Goal: Information Seeking & Learning: Learn about a topic

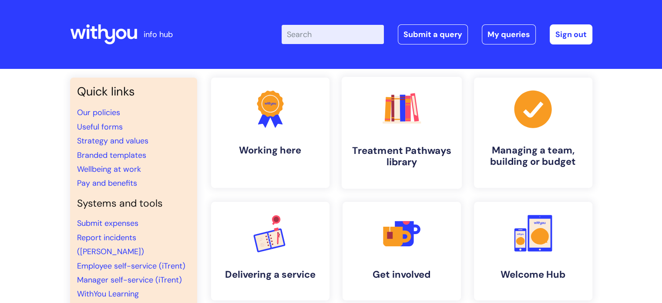
click at [407, 152] on h4 "Treatment Pathways library" at bounding box center [402, 157] width 106 height 24
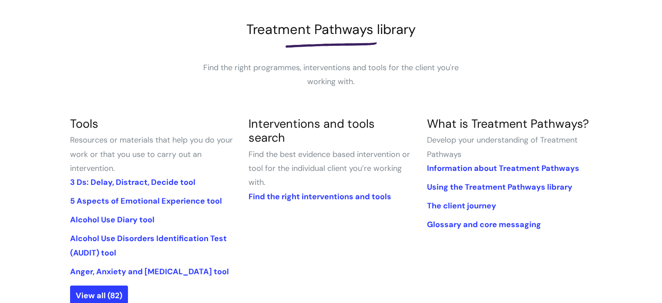
scroll to position [131, 0]
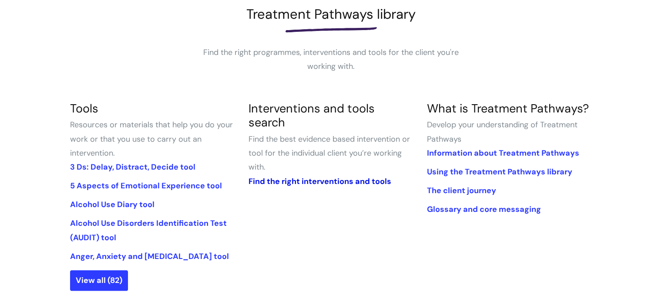
click at [332, 176] on link "Find the right interventions and tools" at bounding box center [319, 181] width 143 height 10
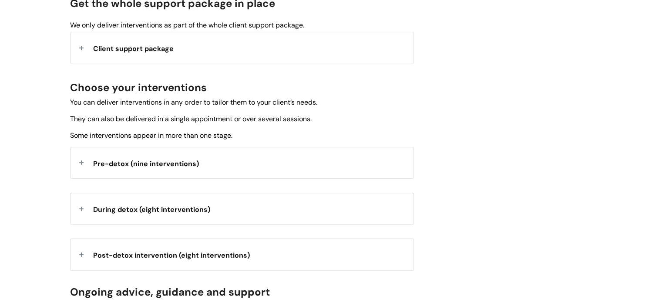
scroll to position [261, 0]
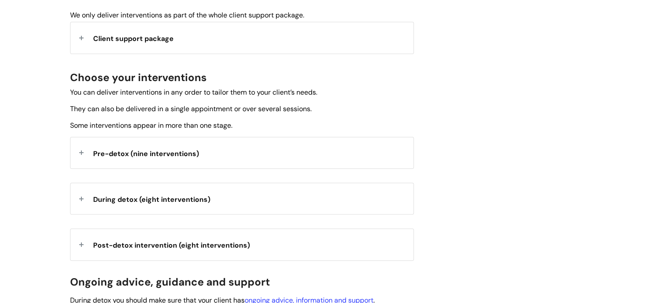
click at [175, 203] on strong "During detox (eight interventions)" at bounding box center [151, 198] width 117 height 13
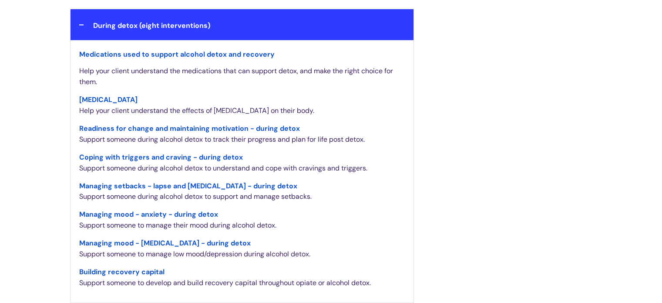
scroll to position [435, 0]
click at [160, 215] on span "Managing mood - anxiety - during detox" at bounding box center [148, 213] width 139 height 9
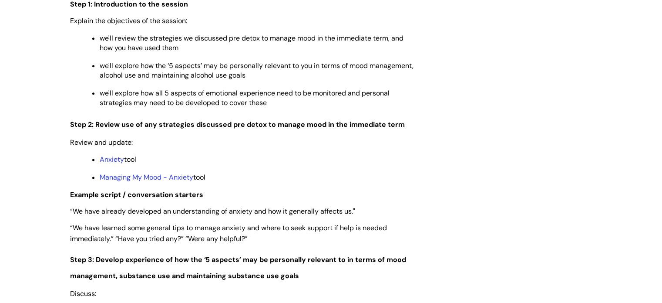
scroll to position [1132, 0]
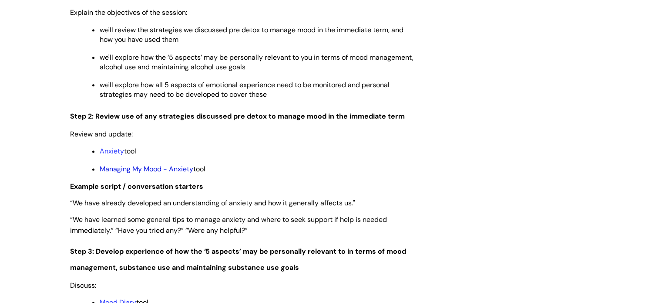
click at [157, 173] on link "Managing My Mood - Anxiety" at bounding box center [147, 168] width 94 height 9
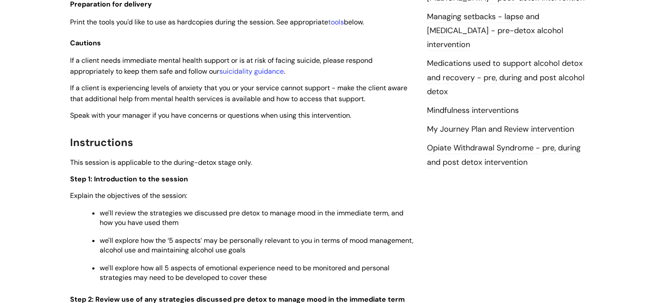
scroll to position [871, 0]
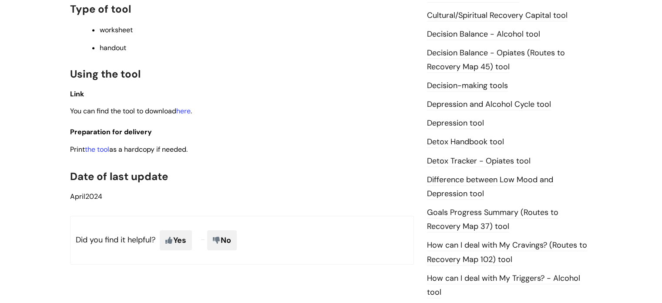
scroll to position [435, 0]
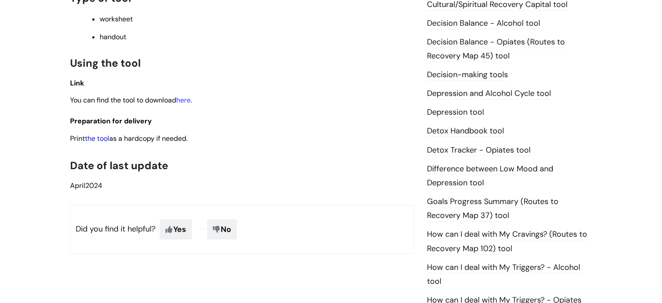
click at [106, 141] on link "the tool" at bounding box center [97, 138] width 24 height 9
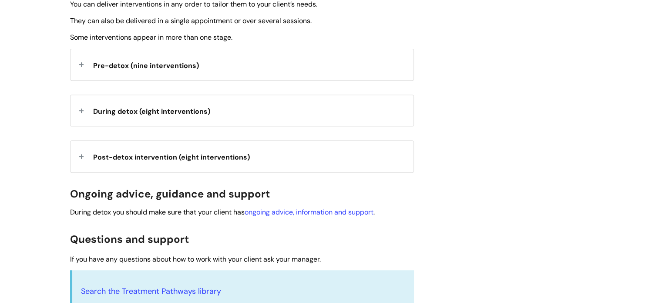
scroll to position [348, 0]
click at [125, 111] on span "During detox (eight interventions)" at bounding box center [151, 112] width 117 height 9
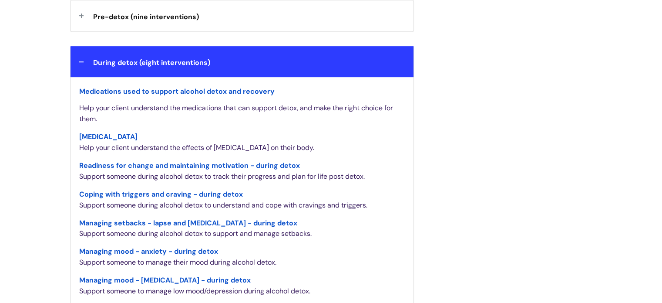
scroll to position [435, 0]
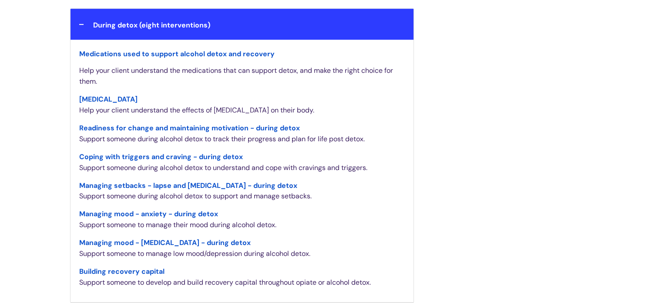
click at [137, 155] on span "Coping with triggers and craving - during detox" at bounding box center [161, 156] width 164 height 9
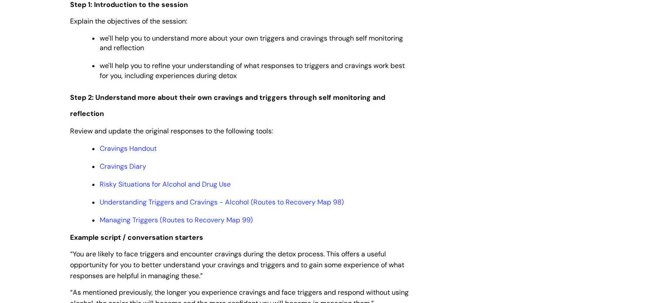
scroll to position [1132, 0]
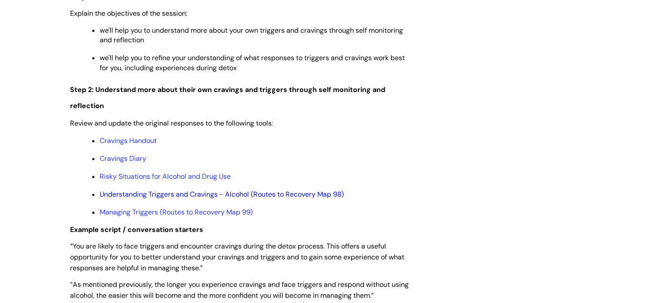
click at [141, 198] on link "Understanding Triggers and Cravings - Alcohol (Routes to Recovery Map 98)" at bounding box center [222, 193] width 244 height 9
click at [182, 216] on link "Managing Triggers (Routes to Recovery Map 99)" at bounding box center [176, 211] width 153 height 9
click at [187, 181] on link "Risky Situations for Alcohol and Drug Use" at bounding box center [165, 176] width 131 height 9
click at [137, 163] on link "Cravings Diary" at bounding box center [123, 158] width 47 height 9
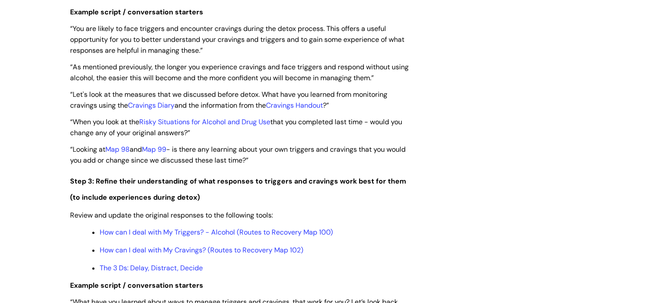
scroll to position [1393, 0]
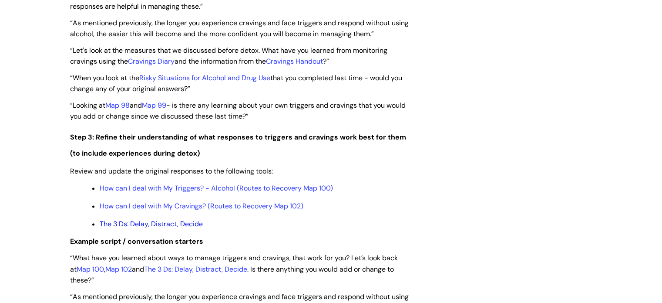
click at [132, 228] on link "The 3 Ds: Delay, Distract, Decide" at bounding box center [151, 223] width 103 height 9
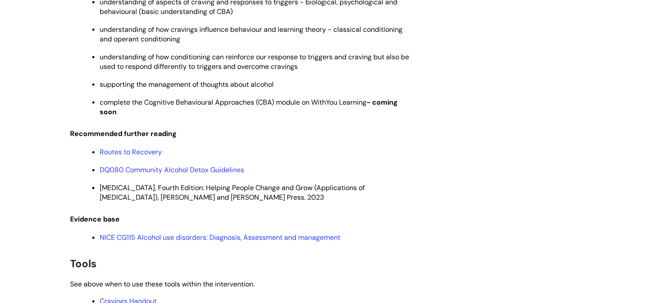
scroll to position [1959, 0]
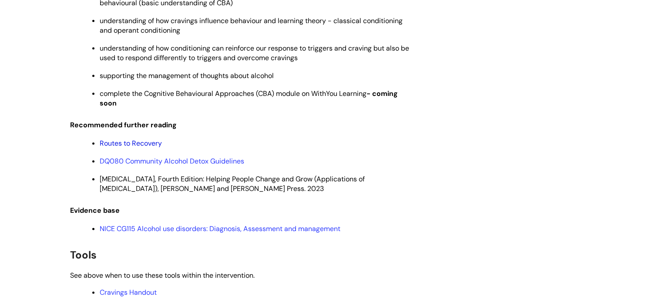
click at [143, 148] on link "Routes to Recovery" at bounding box center [131, 142] width 62 height 9
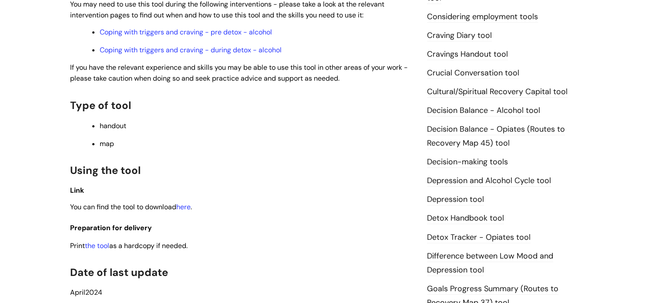
scroll to position [435, 0]
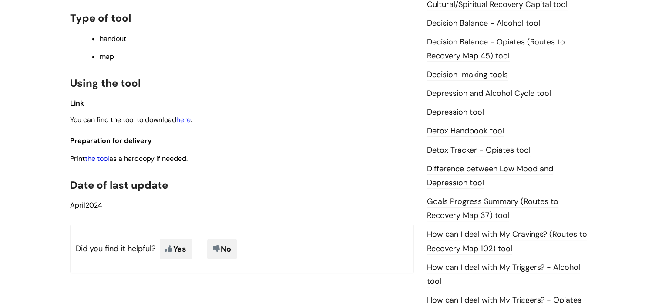
click at [108, 161] on link "the tool" at bounding box center [97, 158] width 24 height 9
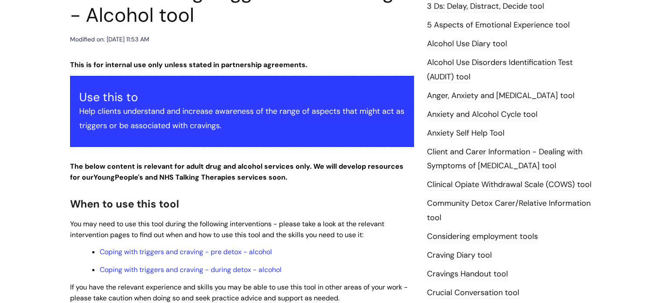
scroll to position [87, 0]
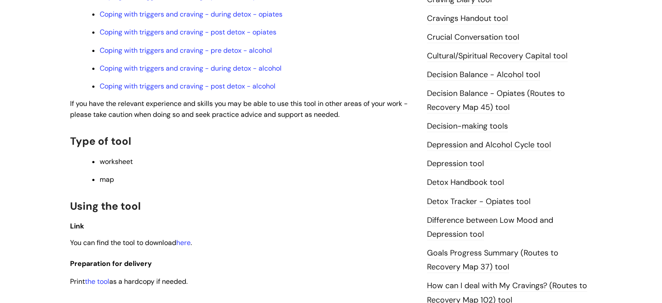
scroll to position [479, 0]
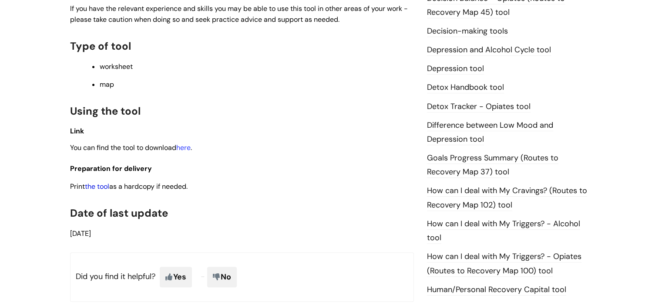
click at [106, 190] on link "the tool" at bounding box center [97, 186] width 24 height 9
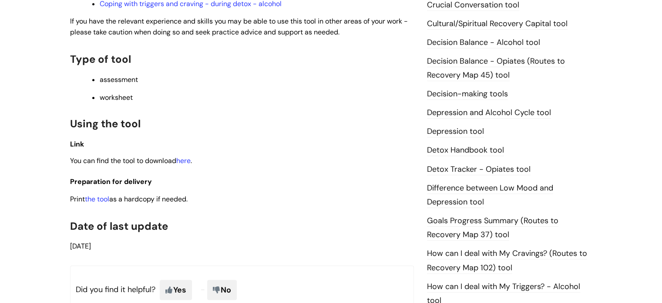
scroll to position [435, 0]
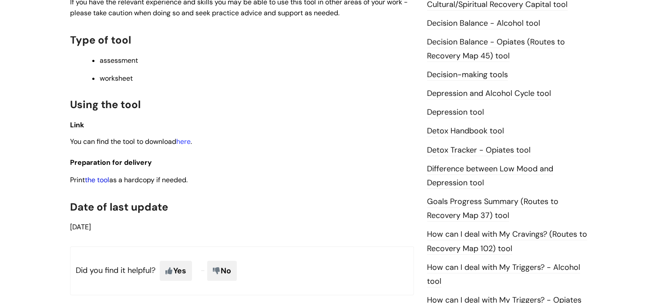
click at [107, 184] on link "the tool" at bounding box center [97, 179] width 24 height 9
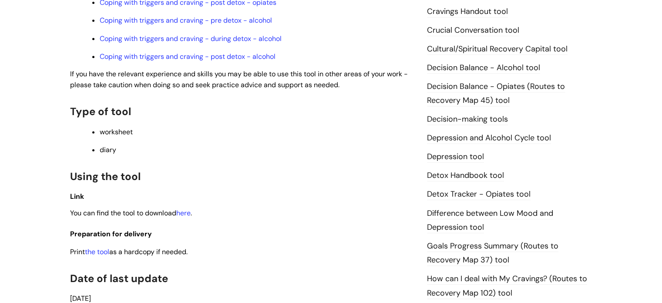
scroll to position [435, 0]
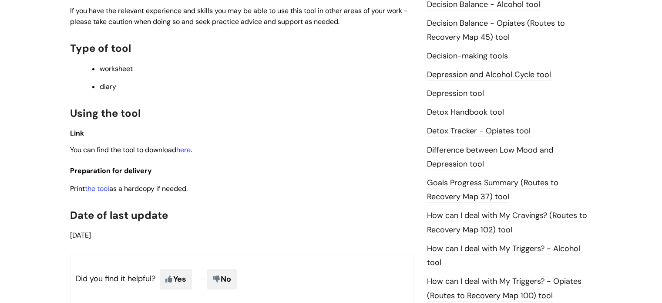
click at [101, 193] on link "the tool" at bounding box center [97, 188] width 24 height 9
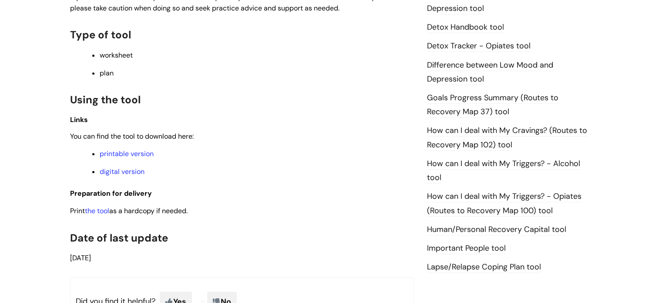
scroll to position [522, 0]
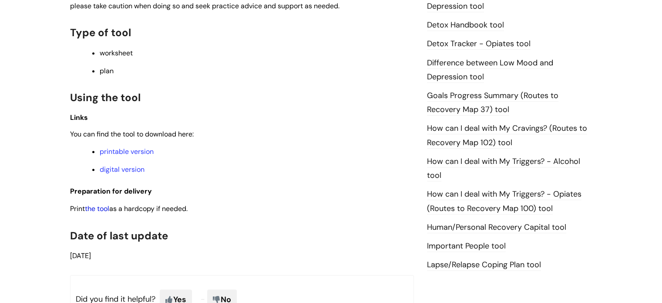
click at [100, 213] on link "the tool" at bounding box center [97, 208] width 24 height 9
